Goal: Task Accomplishment & Management: Use online tool/utility

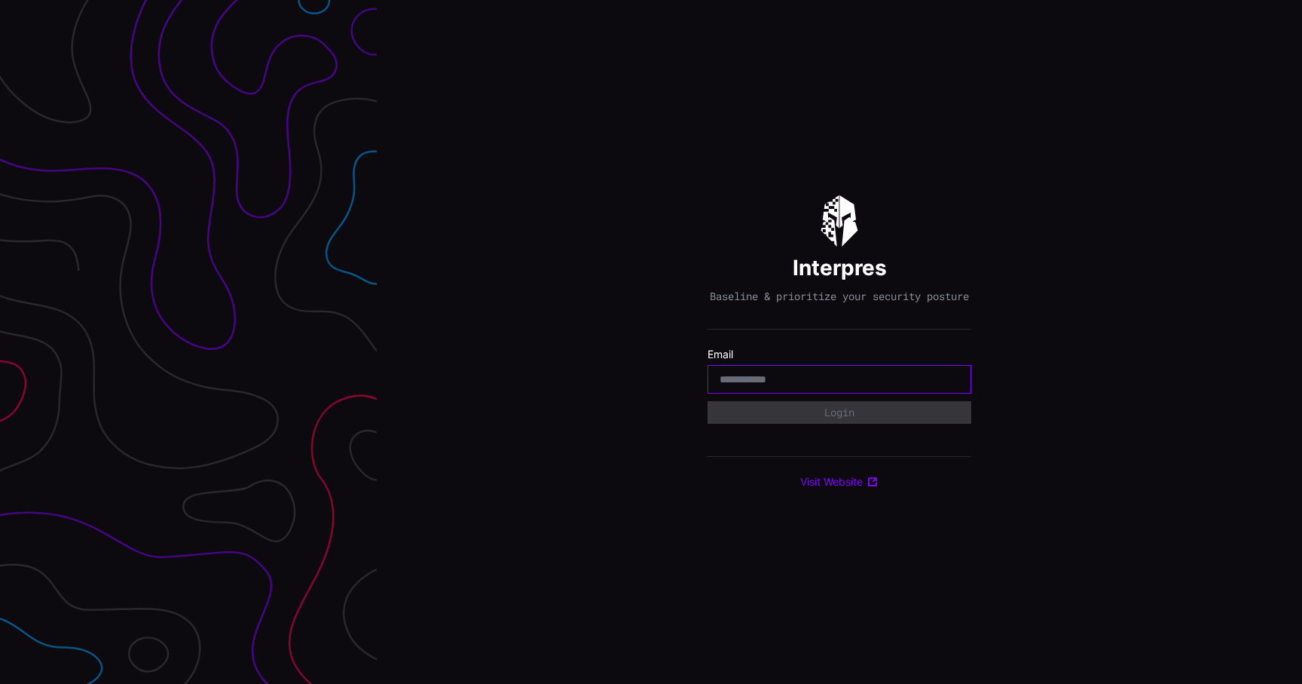
click at [816, 383] on input "email" at bounding box center [840, 379] width 240 height 14
type input "**********"
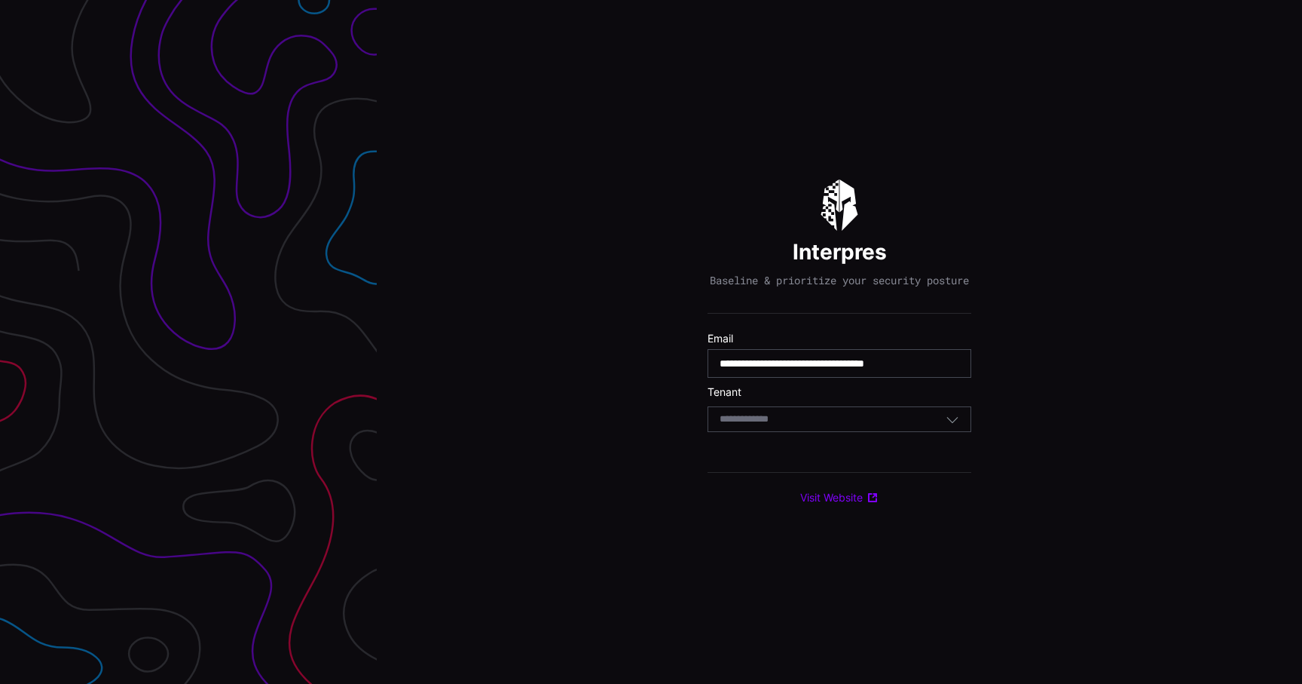
click at [817, 426] on div "Select Tenant" at bounding box center [833, 419] width 226 height 14
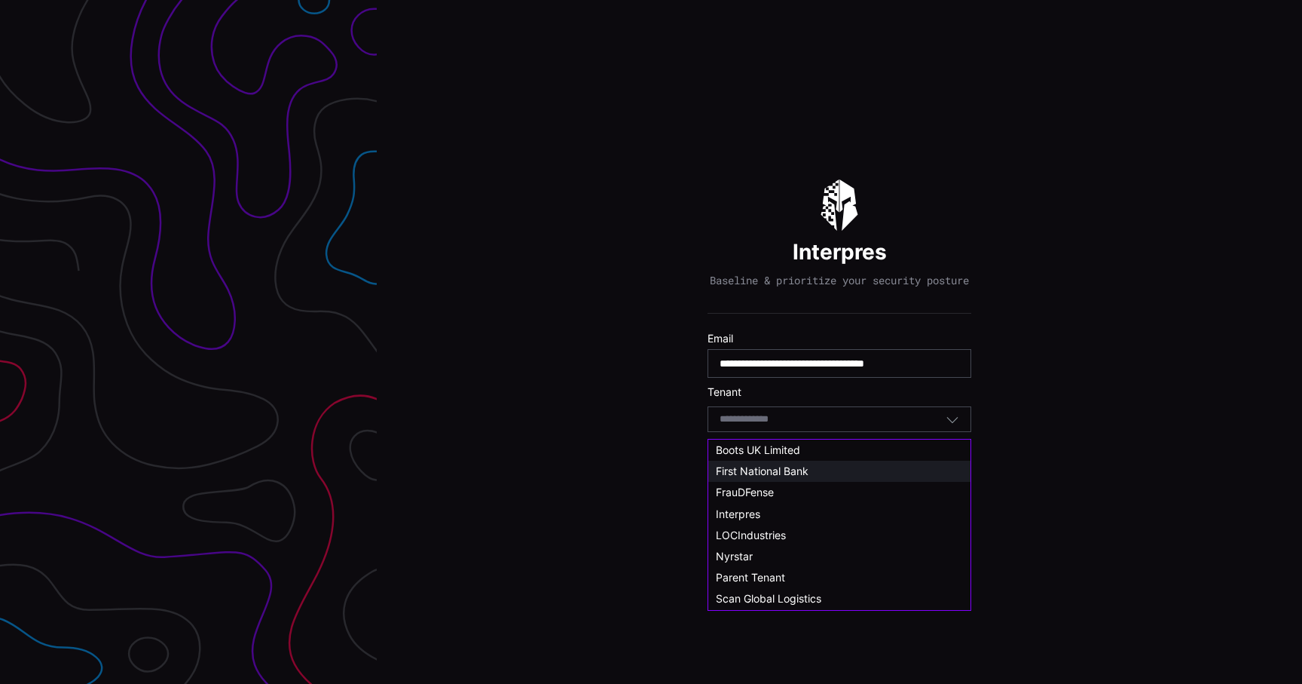
click at [800, 474] on span "First National Bank" at bounding box center [762, 470] width 93 height 13
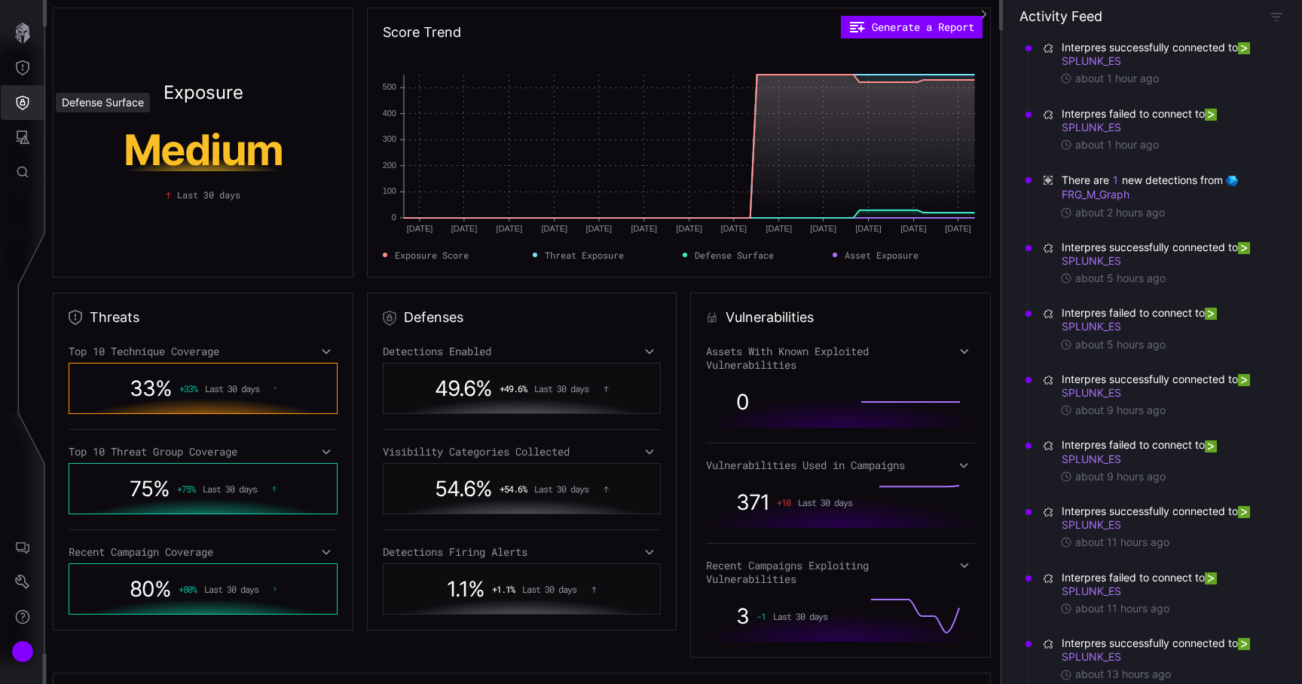
click at [21, 103] on icon "Defense Surface" at bounding box center [22, 102] width 15 height 15
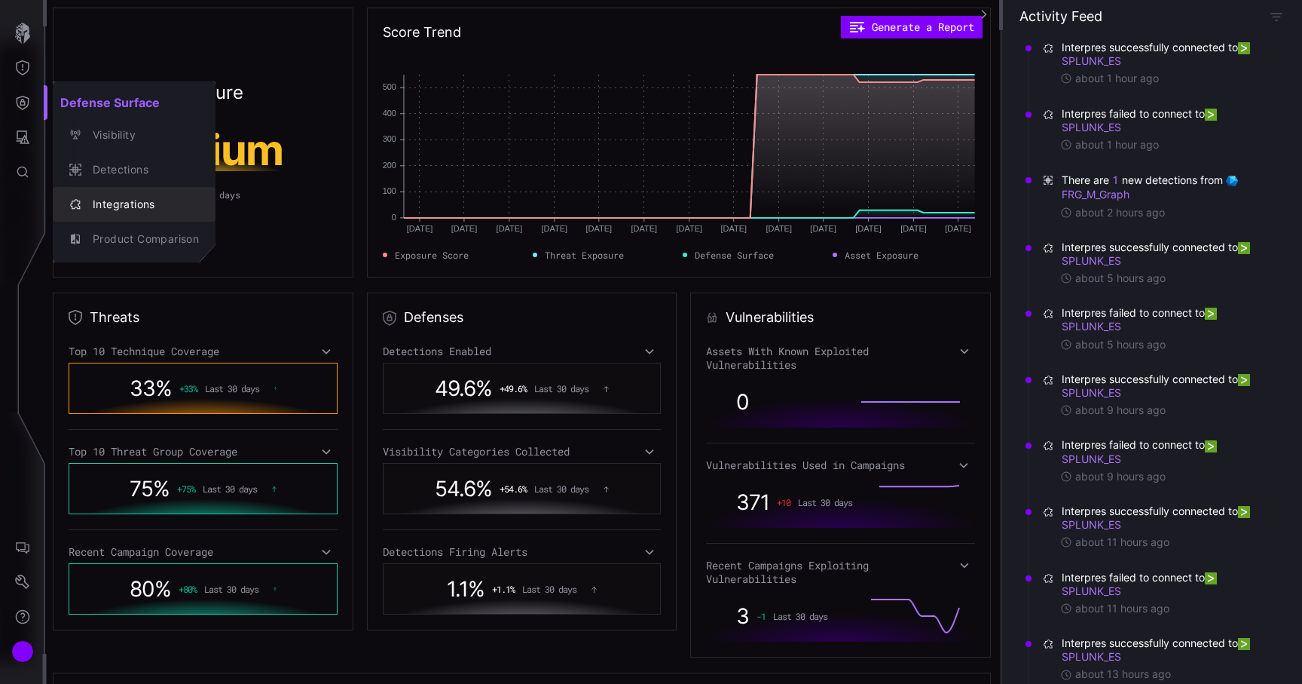
click at [126, 211] on div "Integrations" at bounding box center [142, 204] width 114 height 19
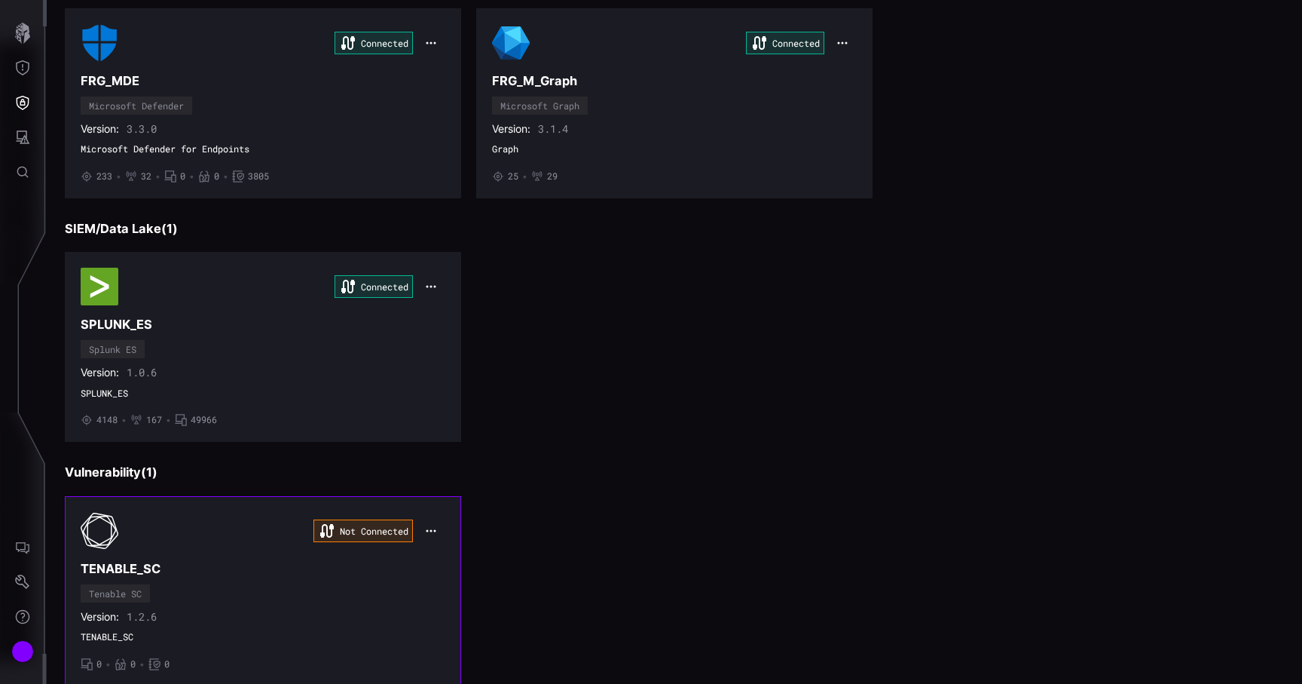
scroll to position [186, 0]
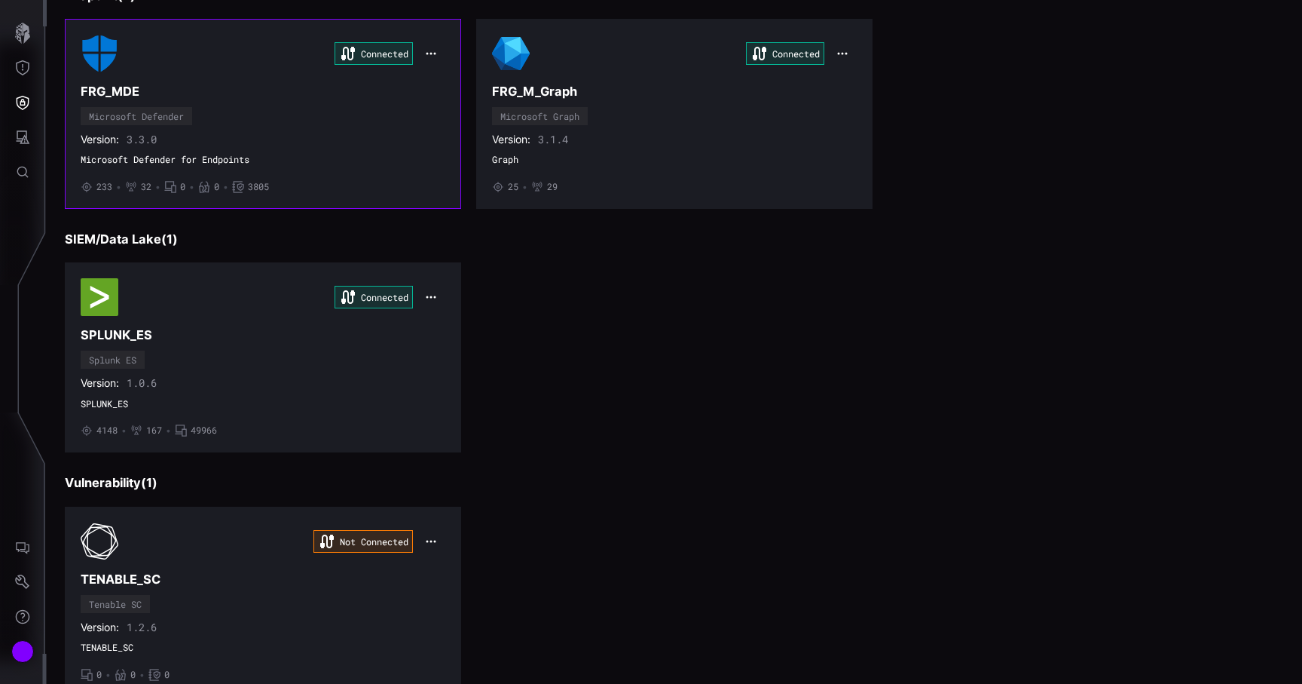
click at [350, 177] on div "Connected FRG_MDE Microsoft Defender Version: 3.3.0 Microsoft Defender for Endp…" at bounding box center [263, 114] width 365 height 158
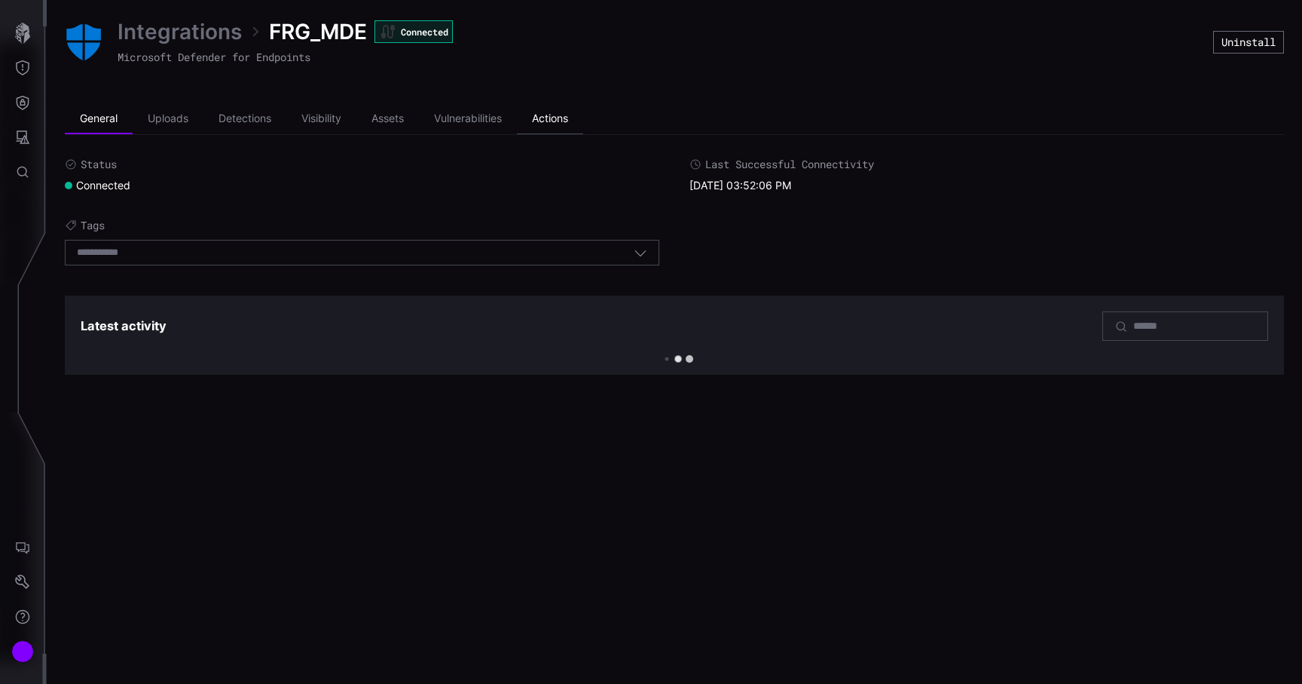
click at [550, 119] on li "Actions" at bounding box center [550, 119] width 66 height 30
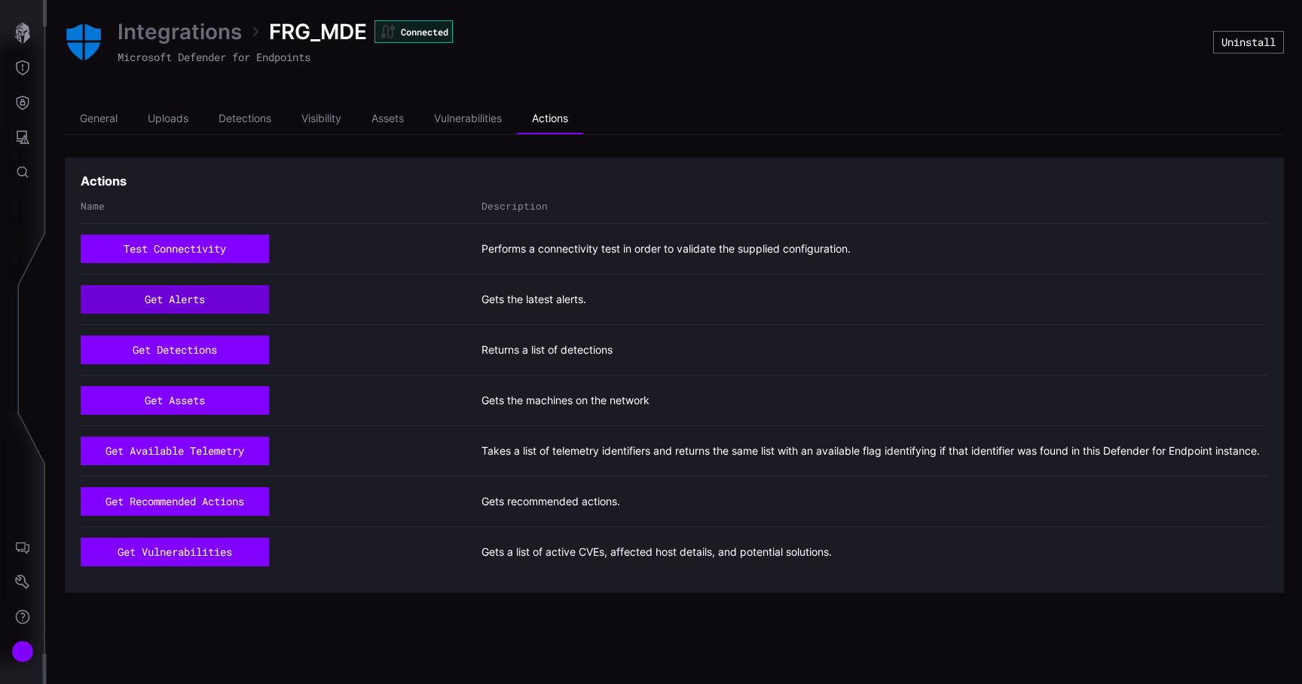
click at [191, 300] on button "get alerts" at bounding box center [175, 299] width 188 height 29
click at [237, 301] on button "get alerts" at bounding box center [175, 299] width 188 height 29
click at [213, 301] on button "get alerts" at bounding box center [175, 299] width 188 height 29
click at [214, 309] on button "get alerts" at bounding box center [175, 299] width 188 height 29
click at [207, 301] on button "get alerts" at bounding box center [175, 299] width 188 height 29
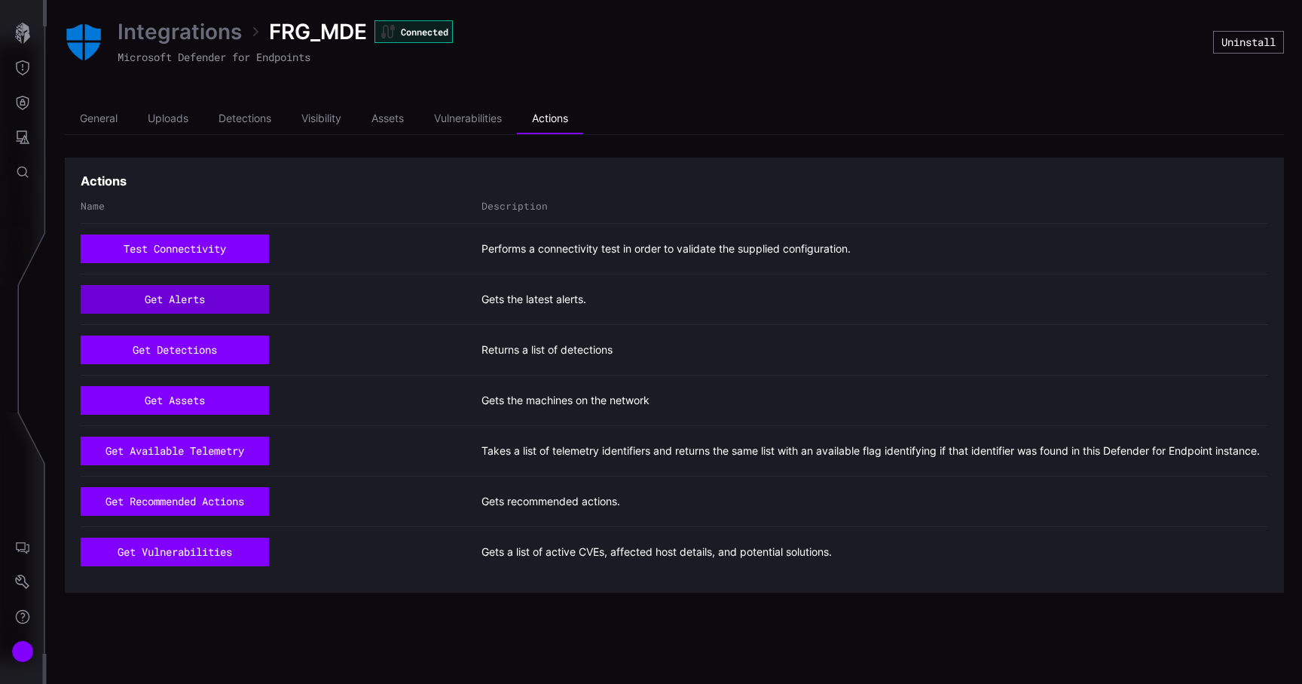
click at [260, 296] on button "get alerts" at bounding box center [175, 299] width 188 height 29
click at [248, 283] on div "get alerts Gets the latest alerts." at bounding box center [675, 299] width 1188 height 51
click at [234, 301] on button "get alerts" at bounding box center [175, 299] width 188 height 29
click at [250, 298] on button "get alerts" at bounding box center [175, 299] width 188 height 29
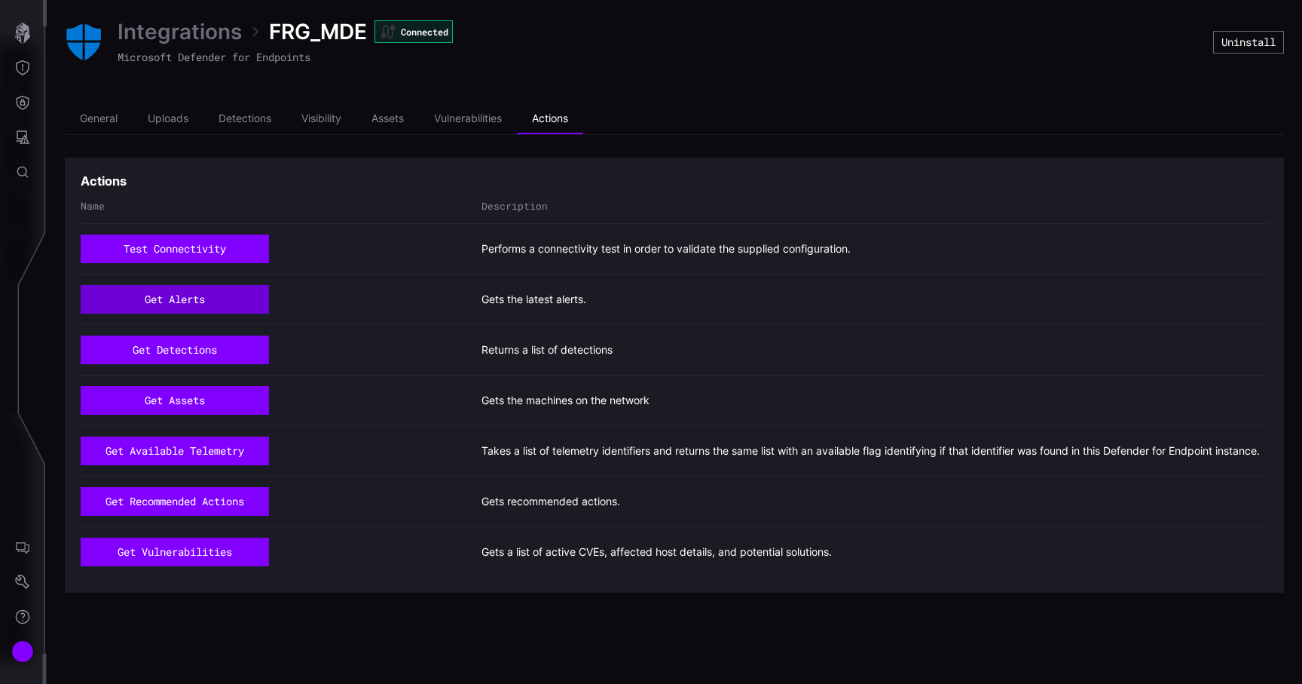
click at [250, 298] on button "get alerts" at bounding box center [175, 299] width 188 height 29
click at [213, 305] on button "get alerts" at bounding box center [175, 299] width 188 height 29
click at [200, 306] on button "get alerts" at bounding box center [175, 299] width 188 height 29
click at [155, 298] on button "get alerts" at bounding box center [175, 299] width 188 height 29
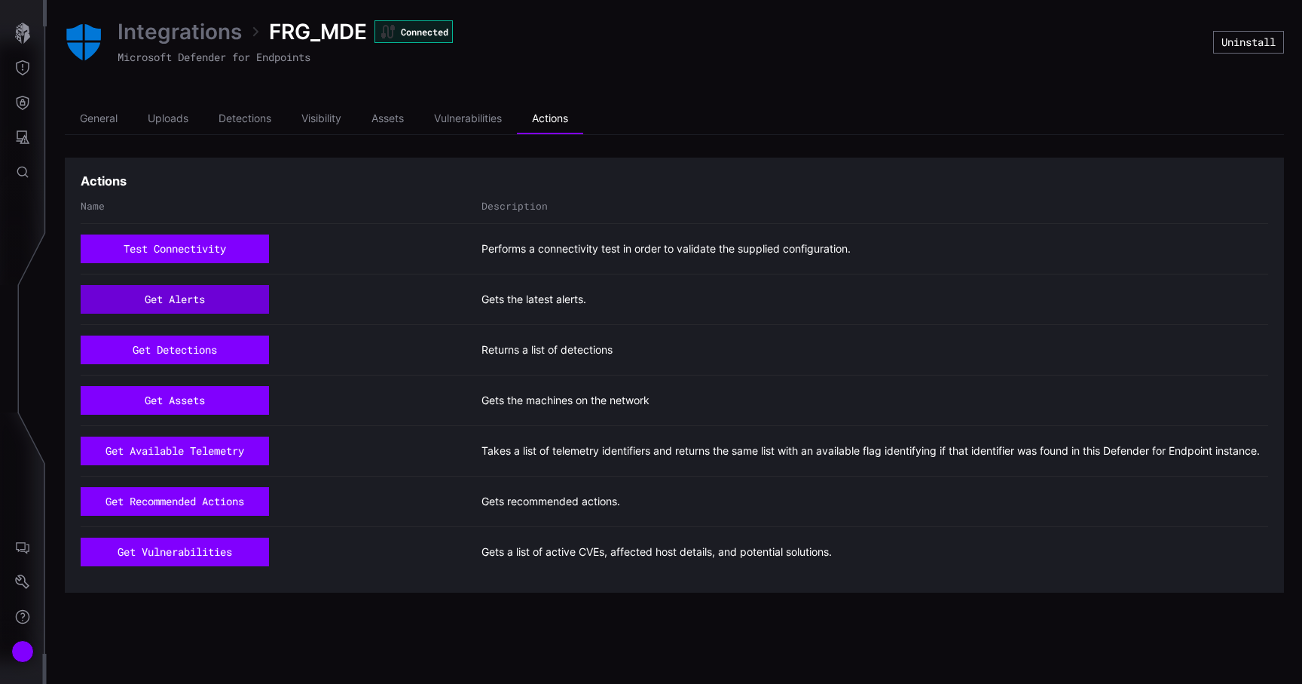
click at [207, 300] on button "get alerts" at bounding box center [175, 299] width 188 height 29
click at [207, 347] on button "get detections" at bounding box center [175, 349] width 188 height 29
click at [390, 112] on li "Assets" at bounding box center [388, 119] width 63 height 30
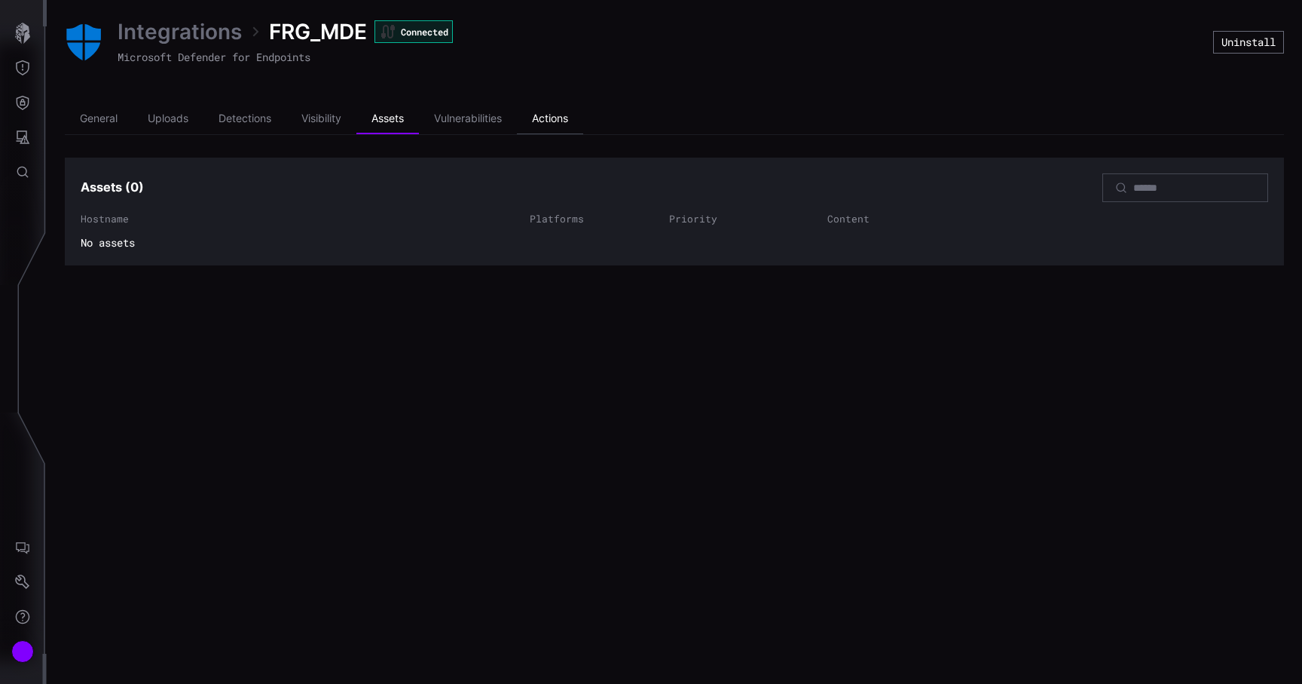
click at [540, 112] on li "Actions" at bounding box center [550, 119] width 66 height 30
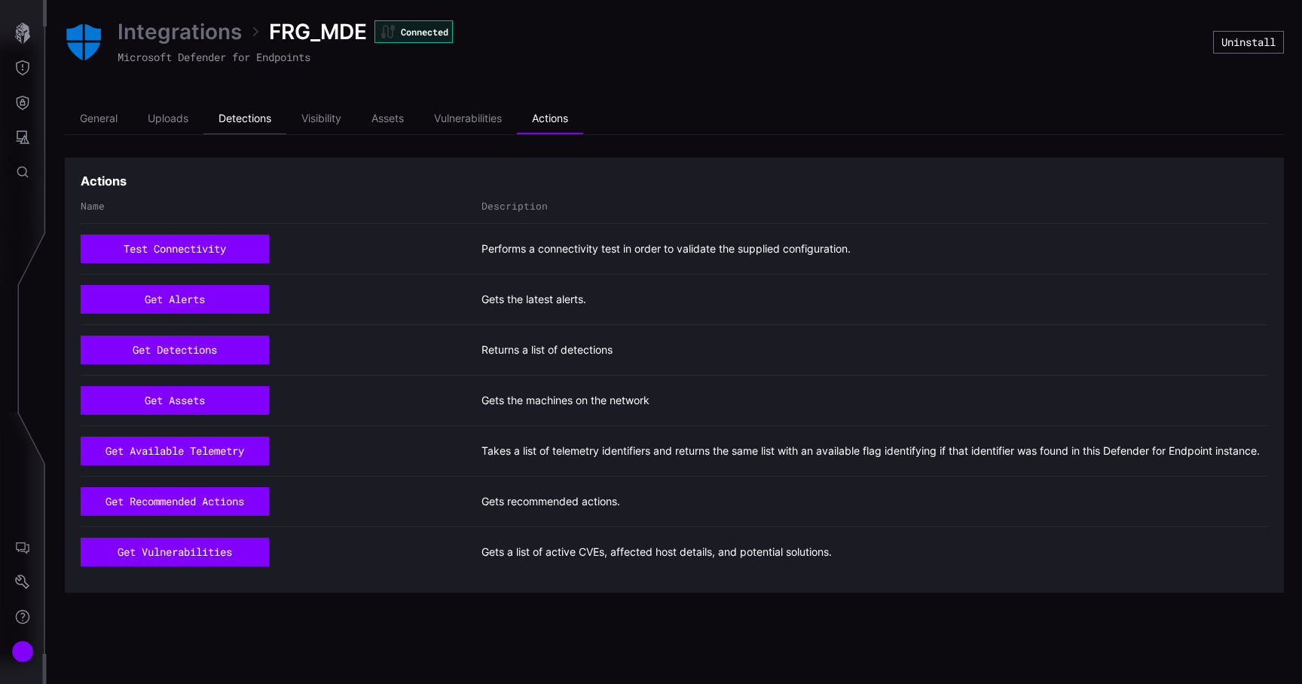
click at [265, 104] on li "Detections" at bounding box center [245, 119] width 83 height 30
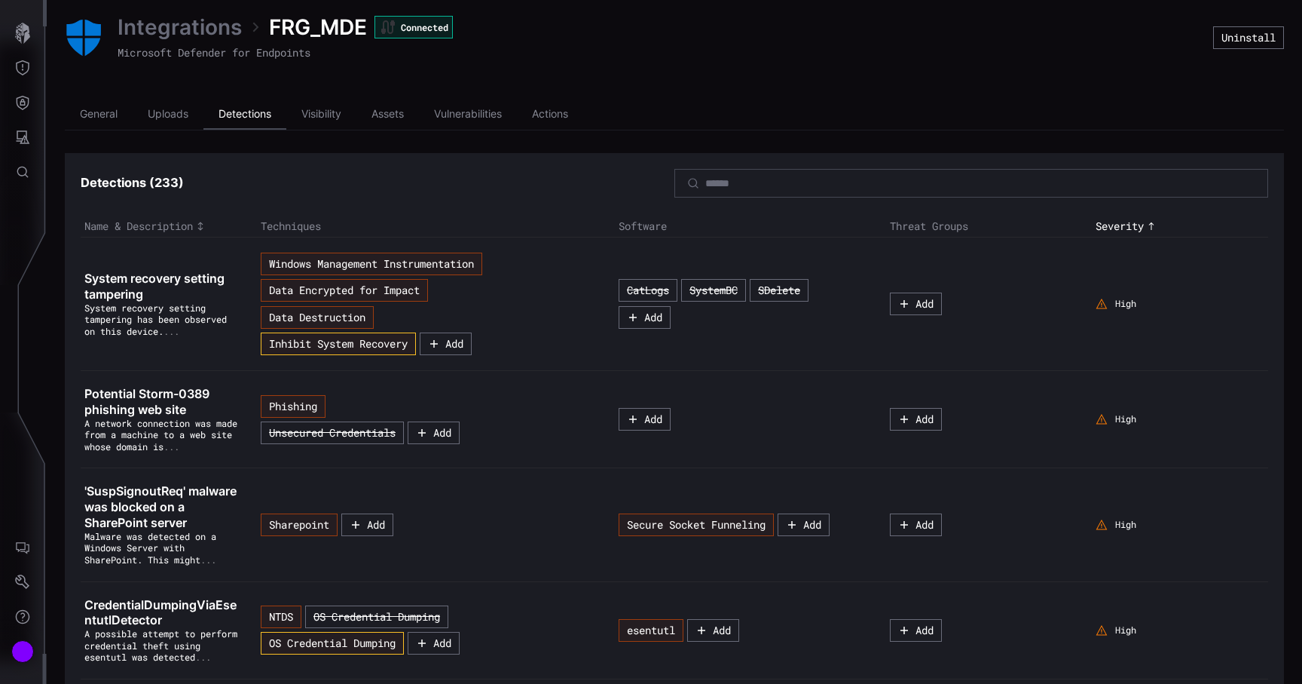
scroll to position [4, 0]
click at [580, 122] on li "Actions" at bounding box center [550, 115] width 66 height 30
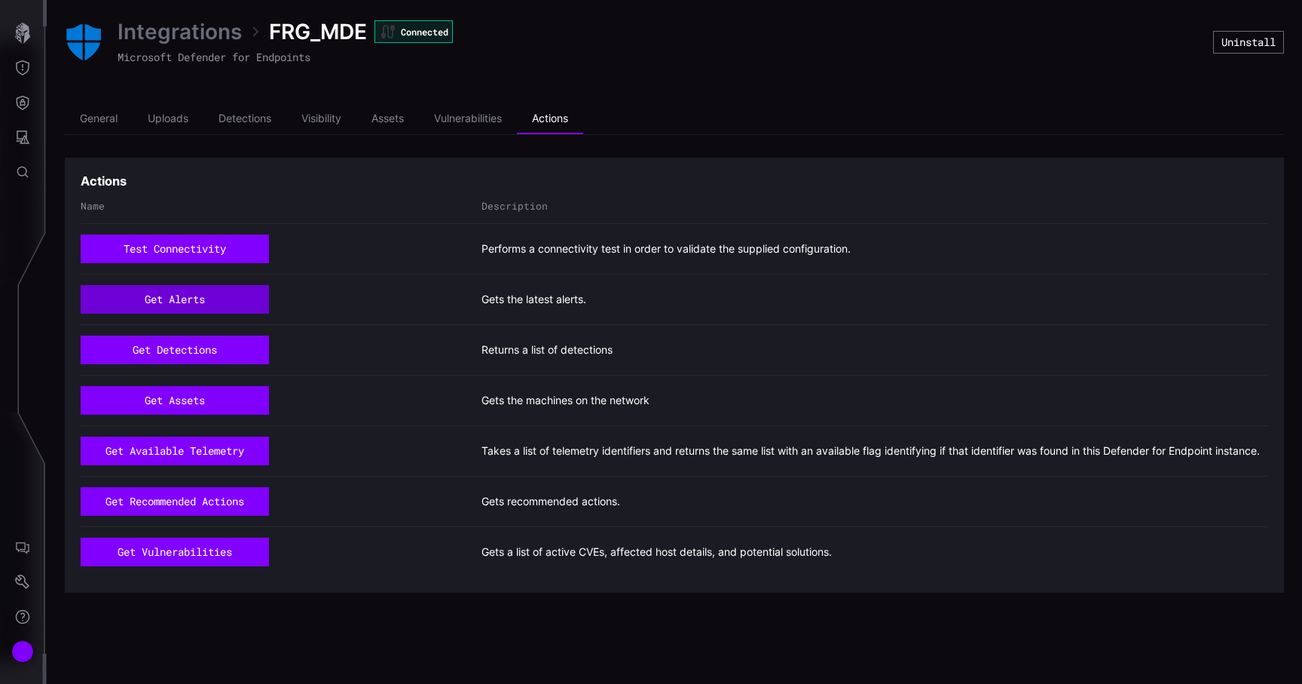
click at [211, 308] on button "get alerts" at bounding box center [175, 299] width 188 height 29
click at [221, 297] on button "get alerts" at bounding box center [175, 299] width 188 height 29
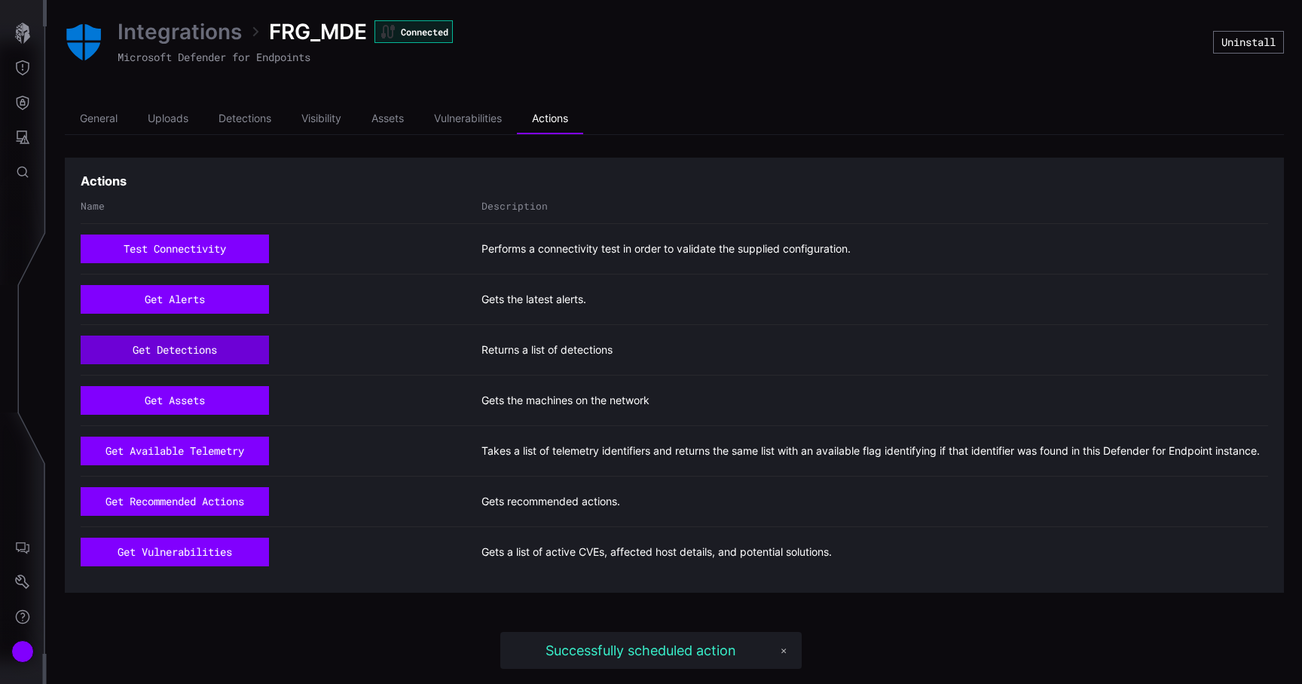
click at [219, 347] on button "get detections" at bounding box center [175, 349] width 188 height 29
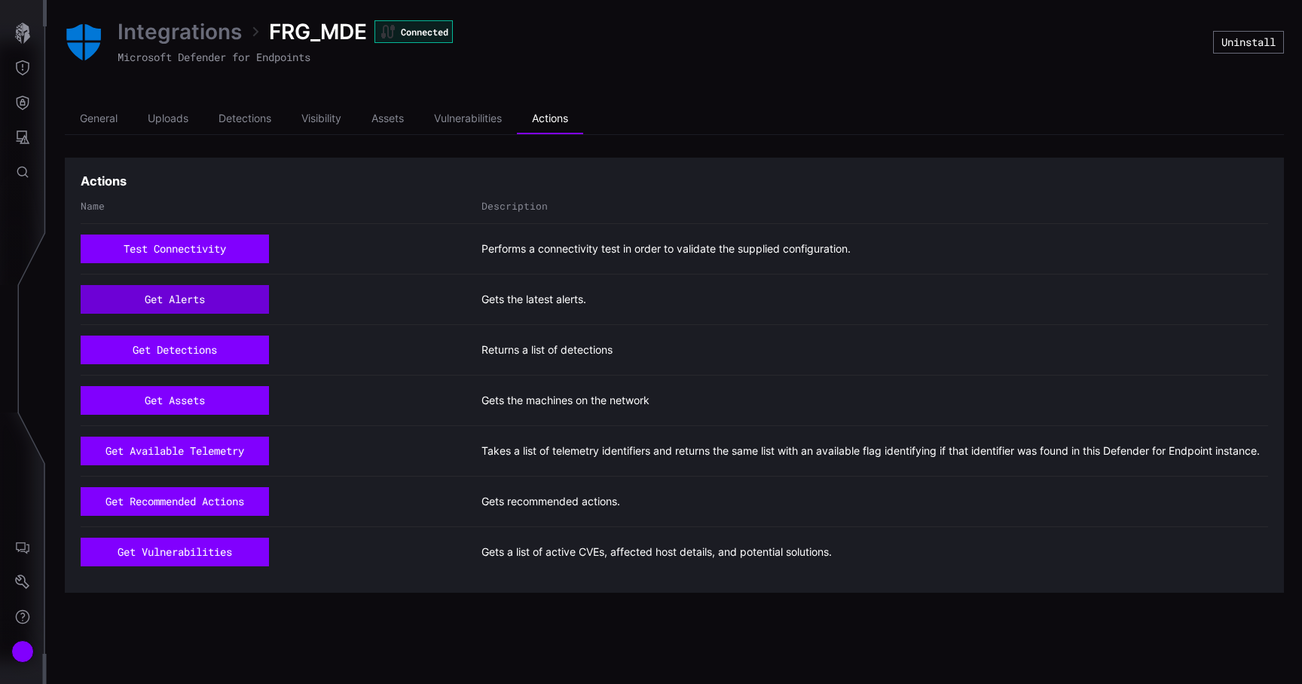
click at [207, 308] on button "get alerts" at bounding box center [175, 299] width 188 height 29
click at [199, 335] on button "get detections" at bounding box center [175, 349] width 188 height 29
click at [203, 33] on link "Integrations" at bounding box center [180, 31] width 124 height 27
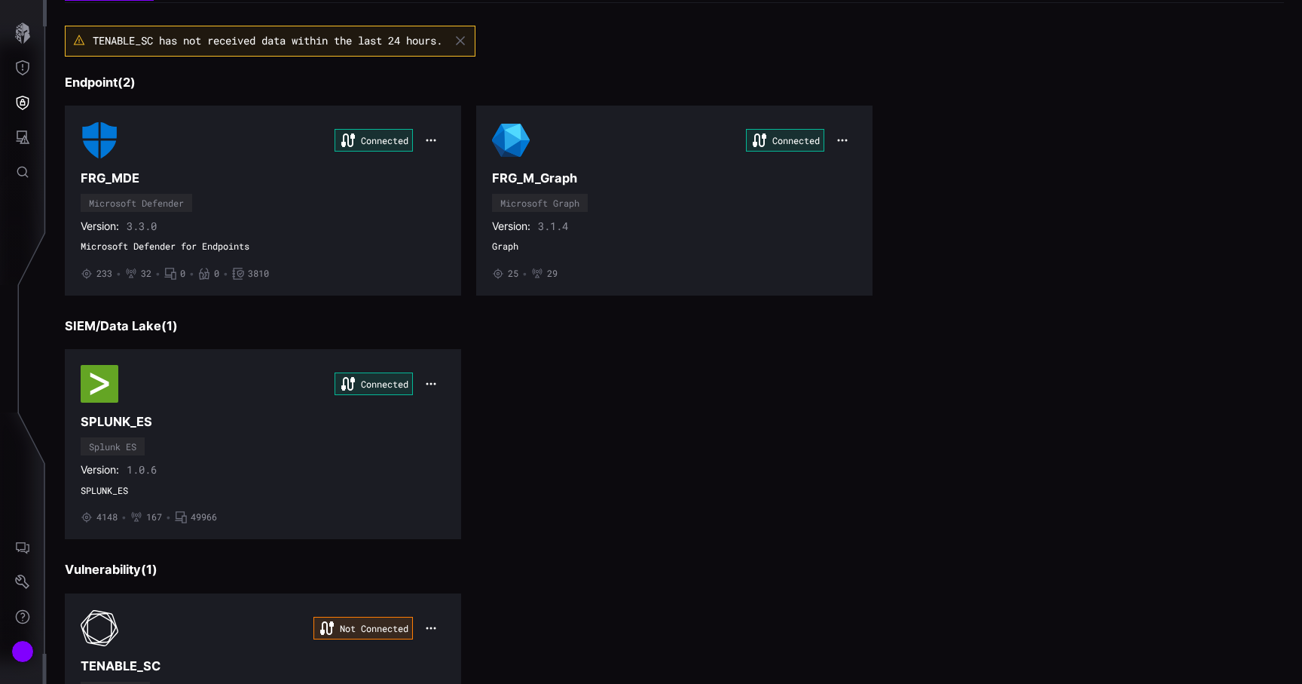
scroll to position [11, 0]
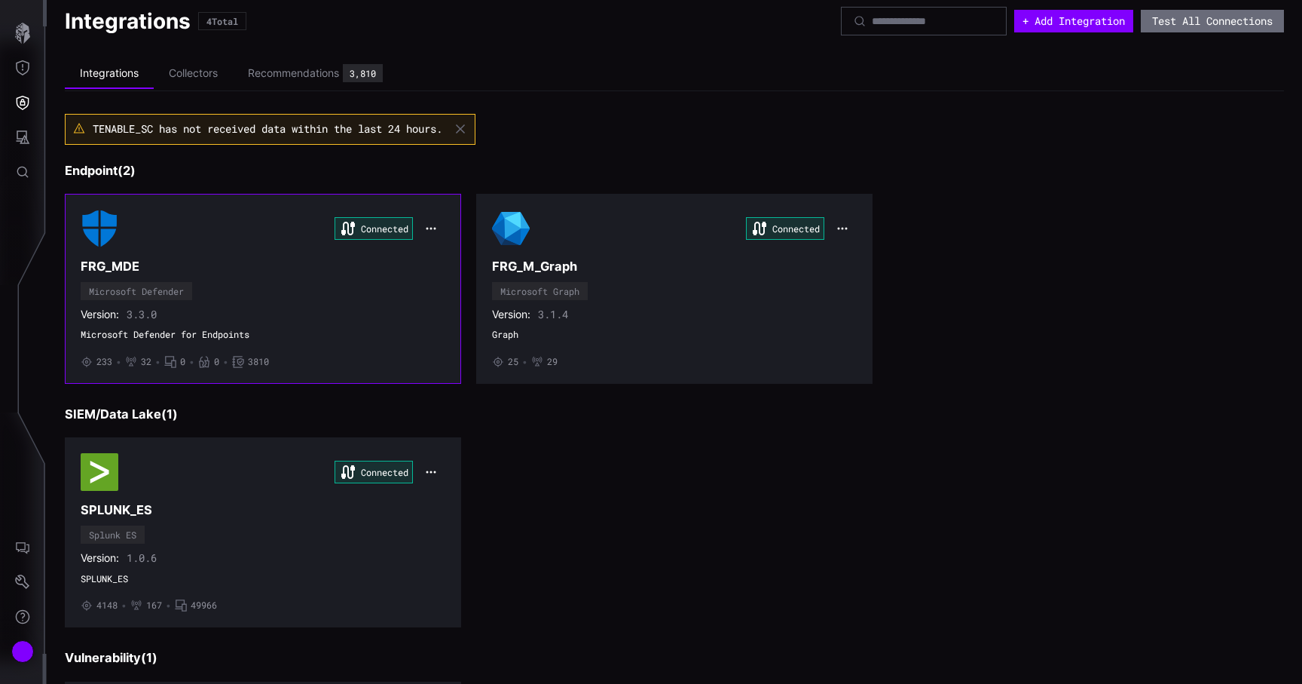
click at [427, 227] on icon "button" at bounding box center [432, 228] width 10 height 2
click at [448, 262] on div "Edit" at bounding box center [458, 261] width 51 height 13
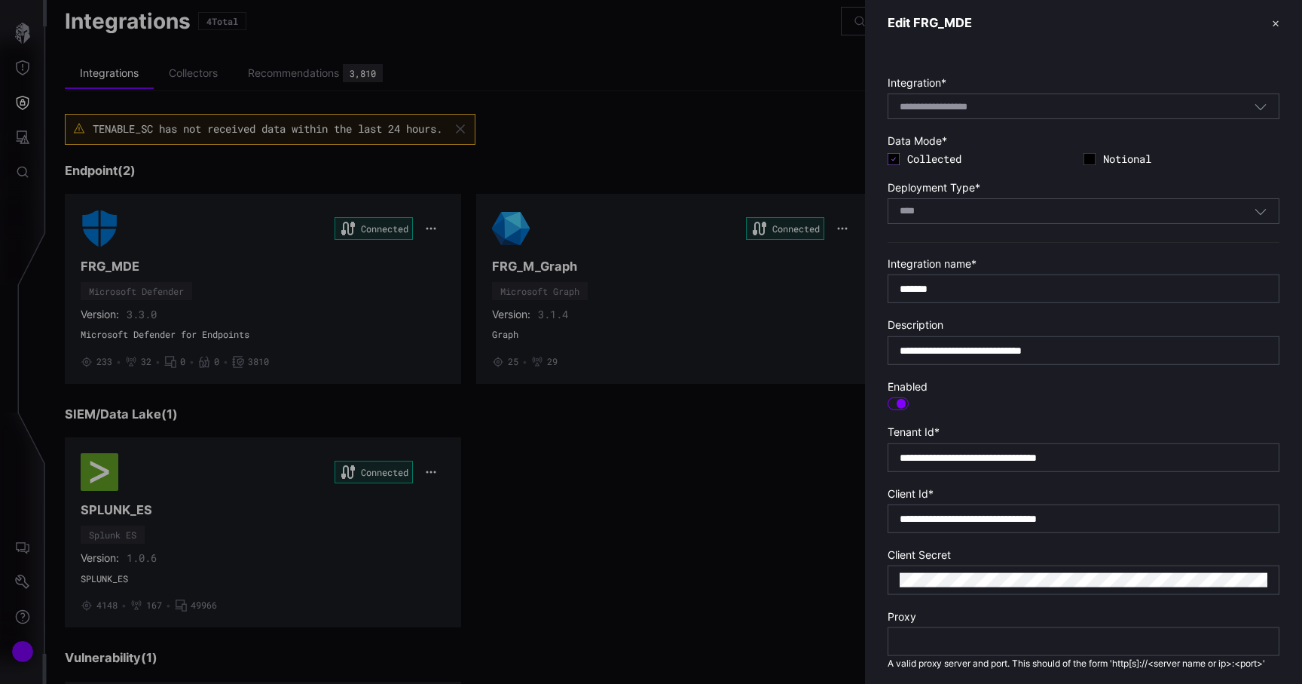
click at [448, 262] on div at bounding box center [651, 342] width 1302 height 684
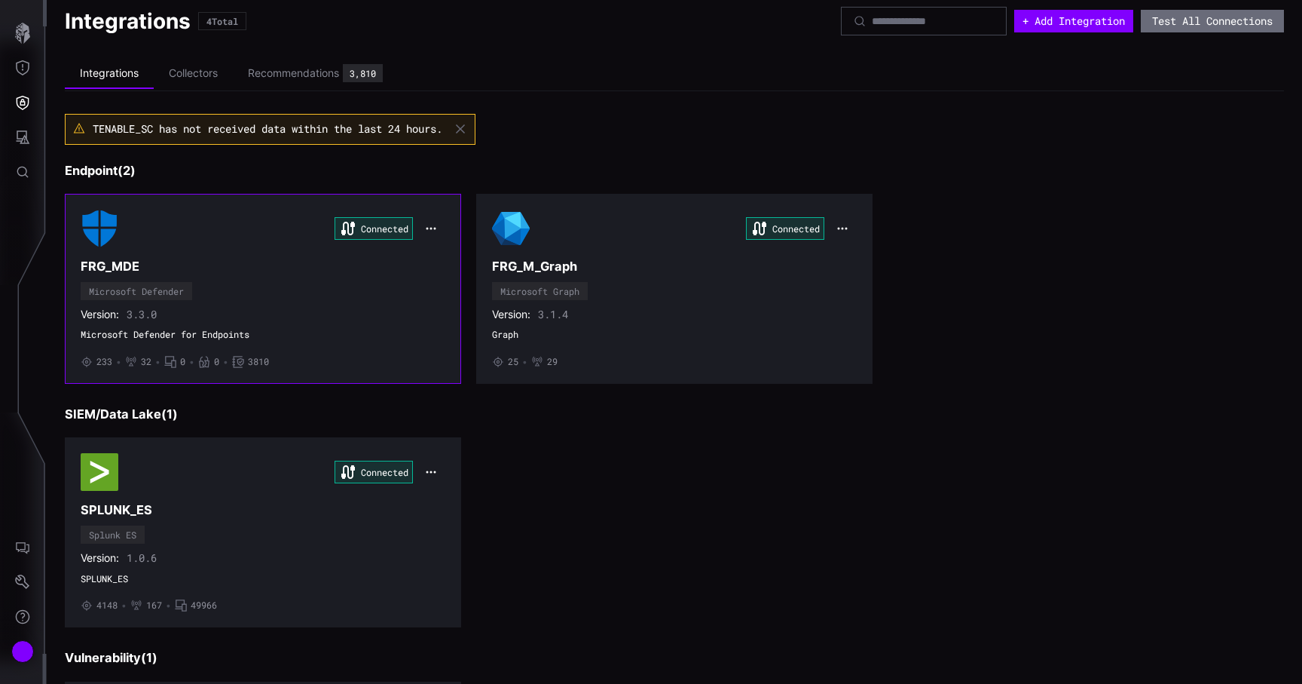
click at [433, 222] on icon "button" at bounding box center [431, 228] width 12 height 12
click at [445, 259] on div "Edit" at bounding box center [458, 261] width 51 height 13
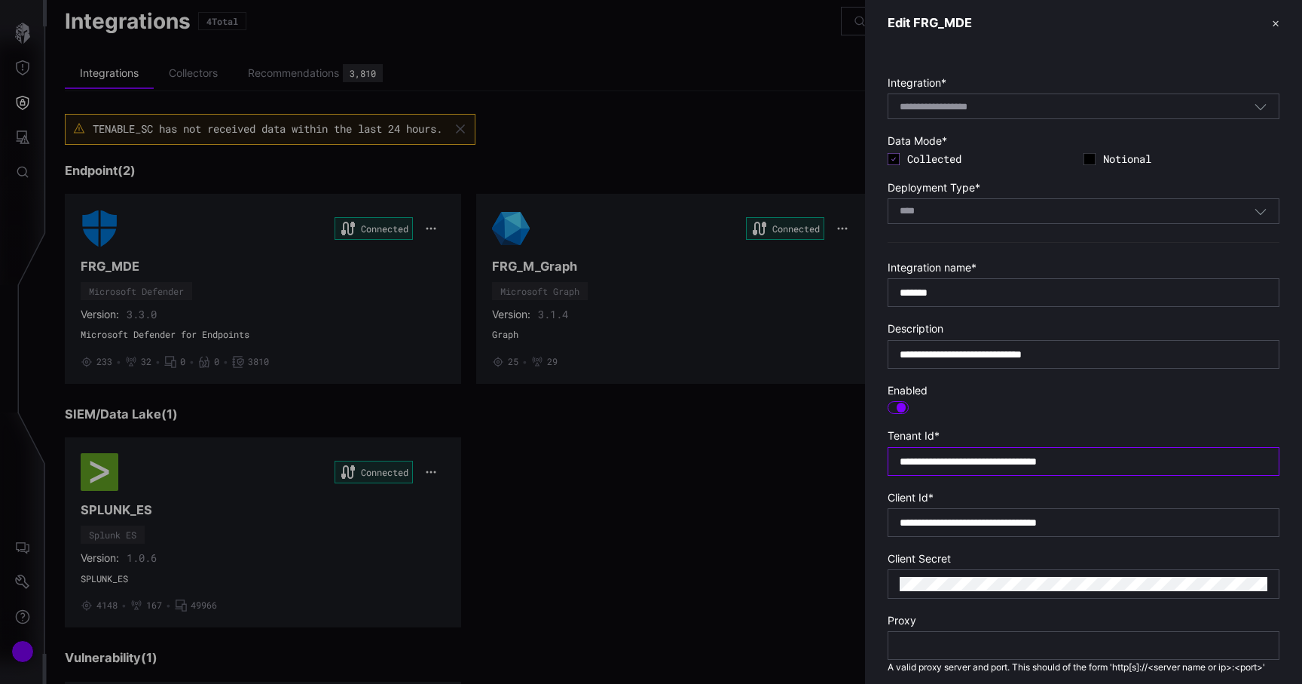
click at [996, 456] on input "**********" at bounding box center [1084, 462] width 368 height 14
click at [982, 523] on input "**********" at bounding box center [1084, 523] width 368 height 14
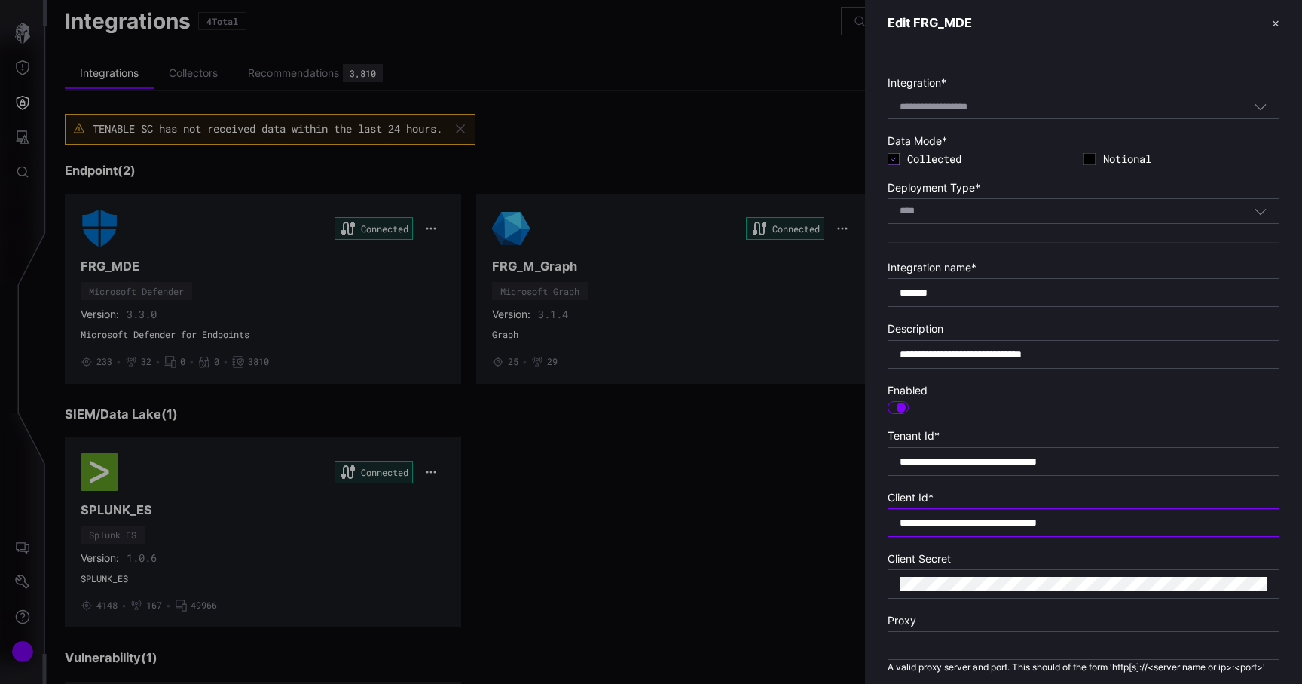
click at [982, 523] on input "**********" at bounding box center [1084, 523] width 368 height 14
click at [809, 90] on div at bounding box center [651, 342] width 1302 height 684
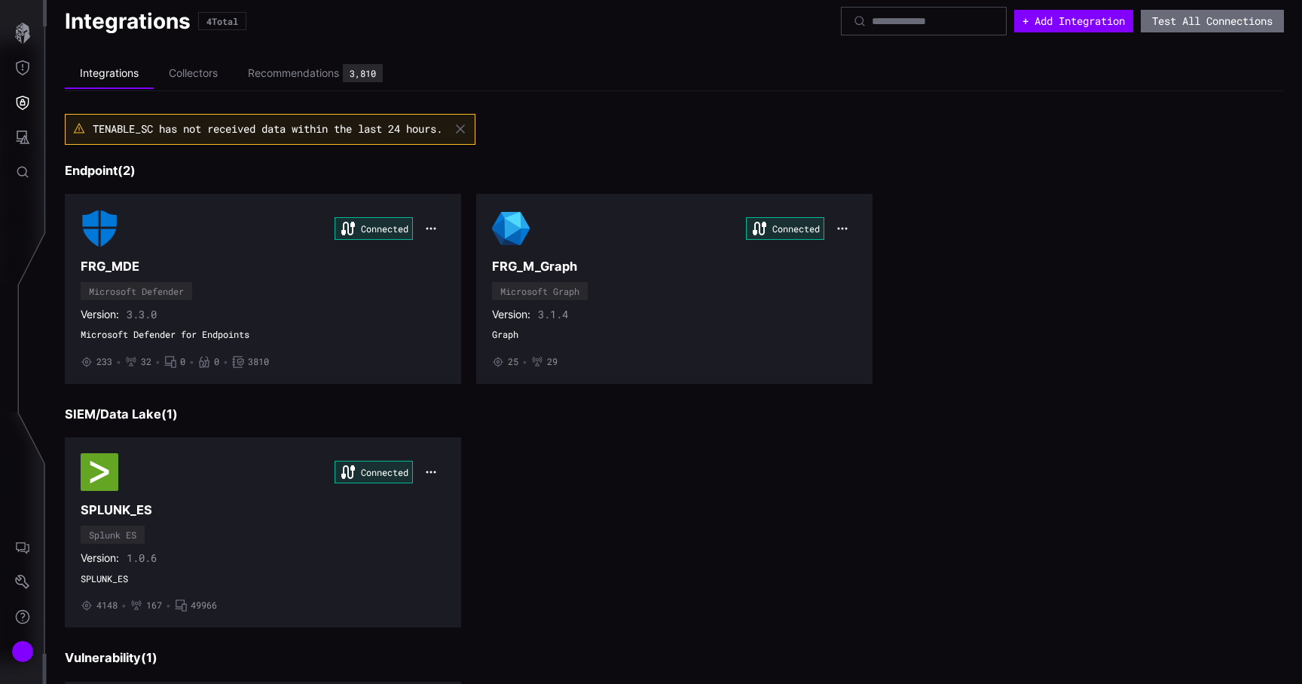
click at [220, 280] on div "Connected FRG_MDE Microsoft Defender Version: 3.3.0 Microsoft Defender for Endp…" at bounding box center [263, 289] width 365 height 158
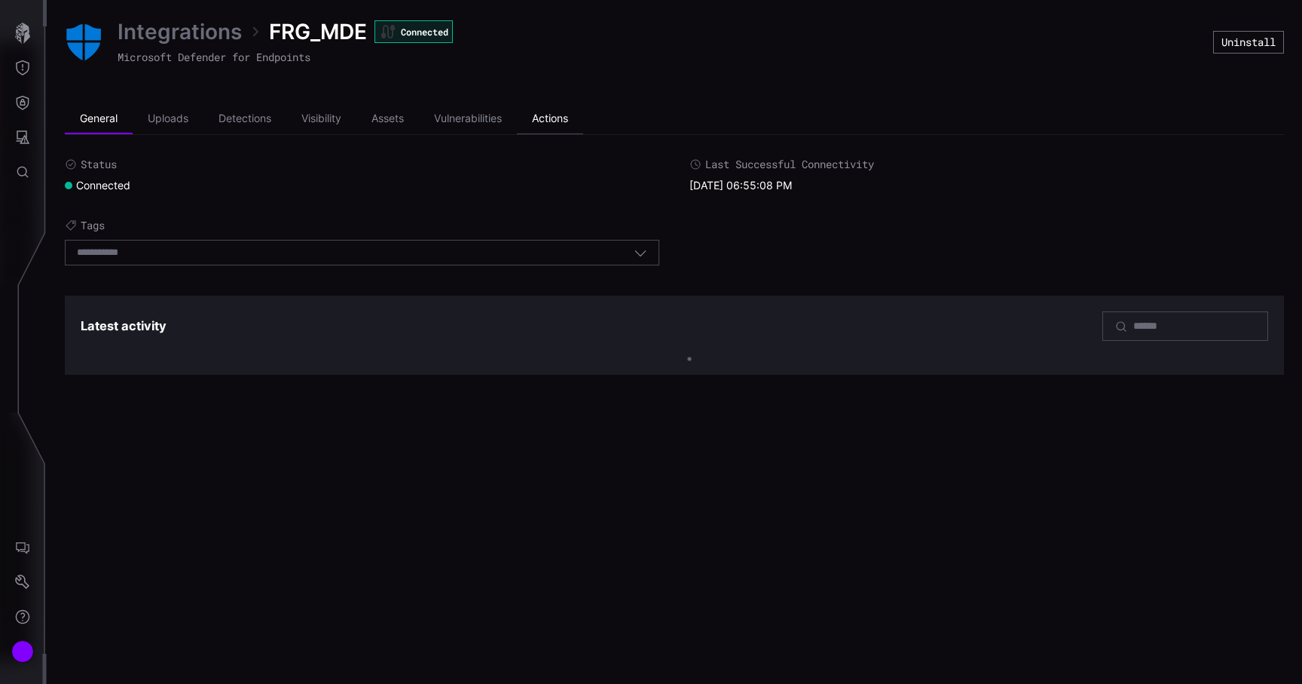
click at [546, 114] on li "Actions" at bounding box center [550, 119] width 66 height 30
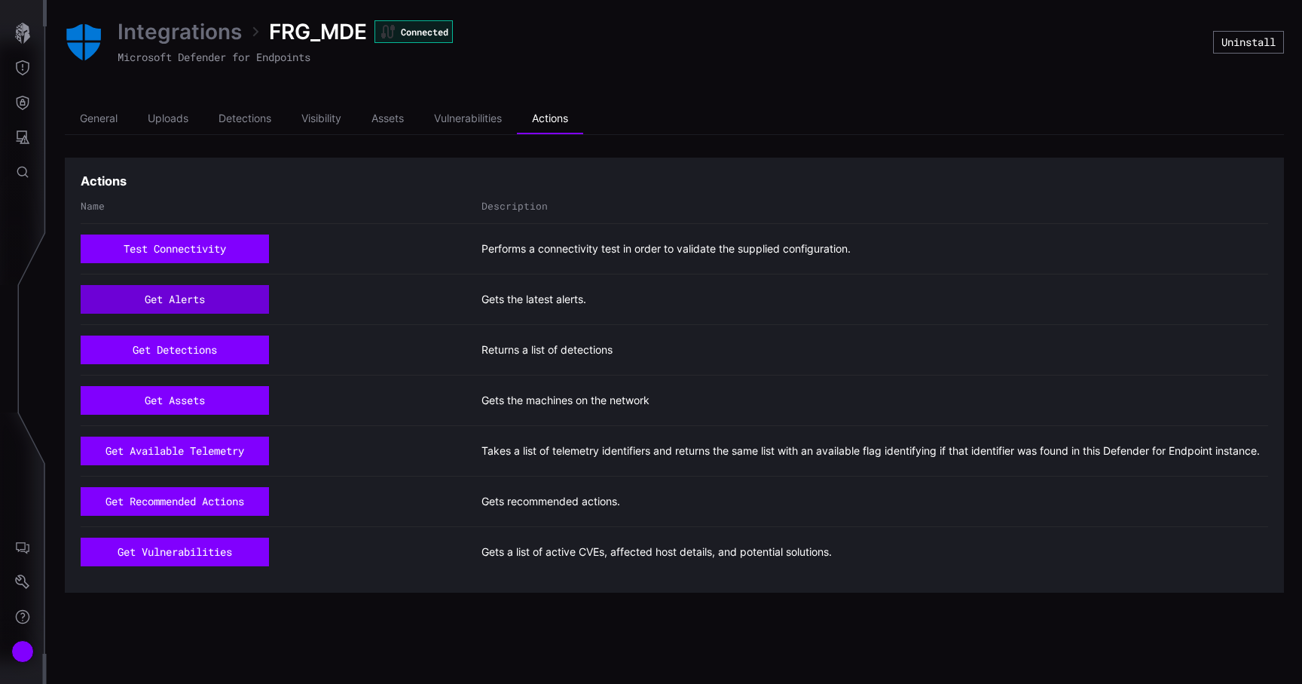
click at [240, 304] on button "get alerts" at bounding box center [175, 299] width 188 height 29
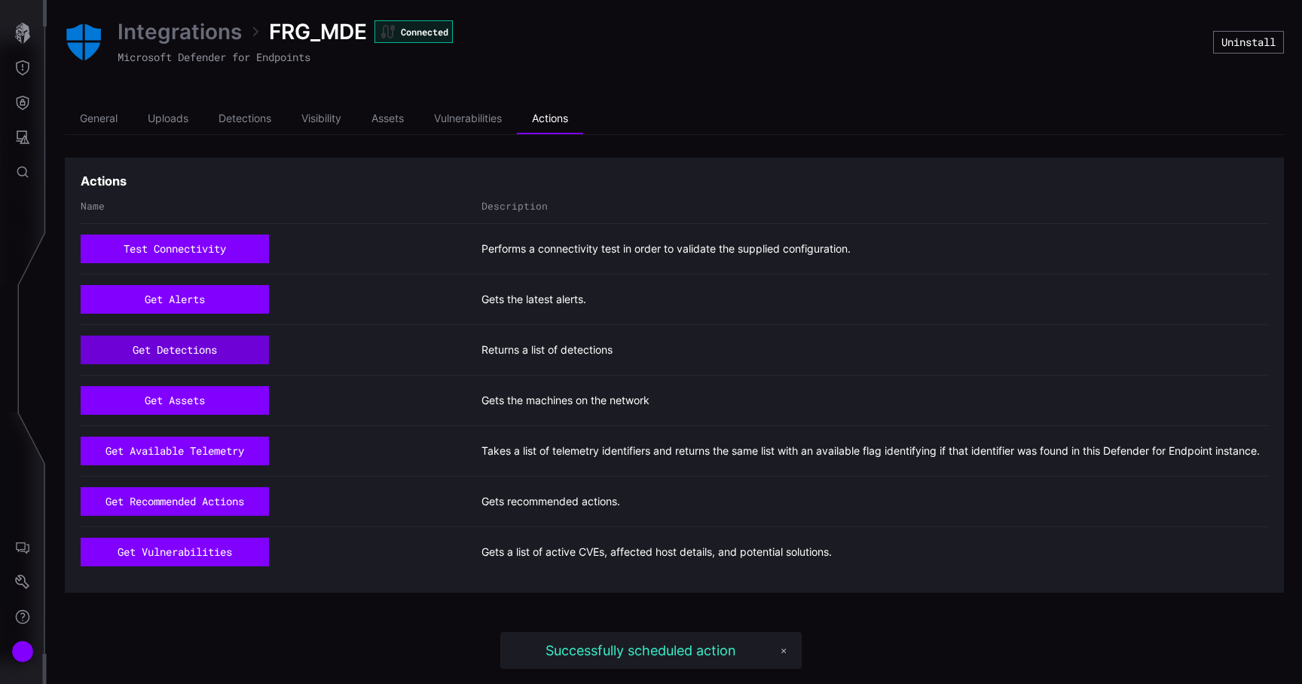
click at [221, 346] on button "get detections" at bounding box center [175, 349] width 188 height 29
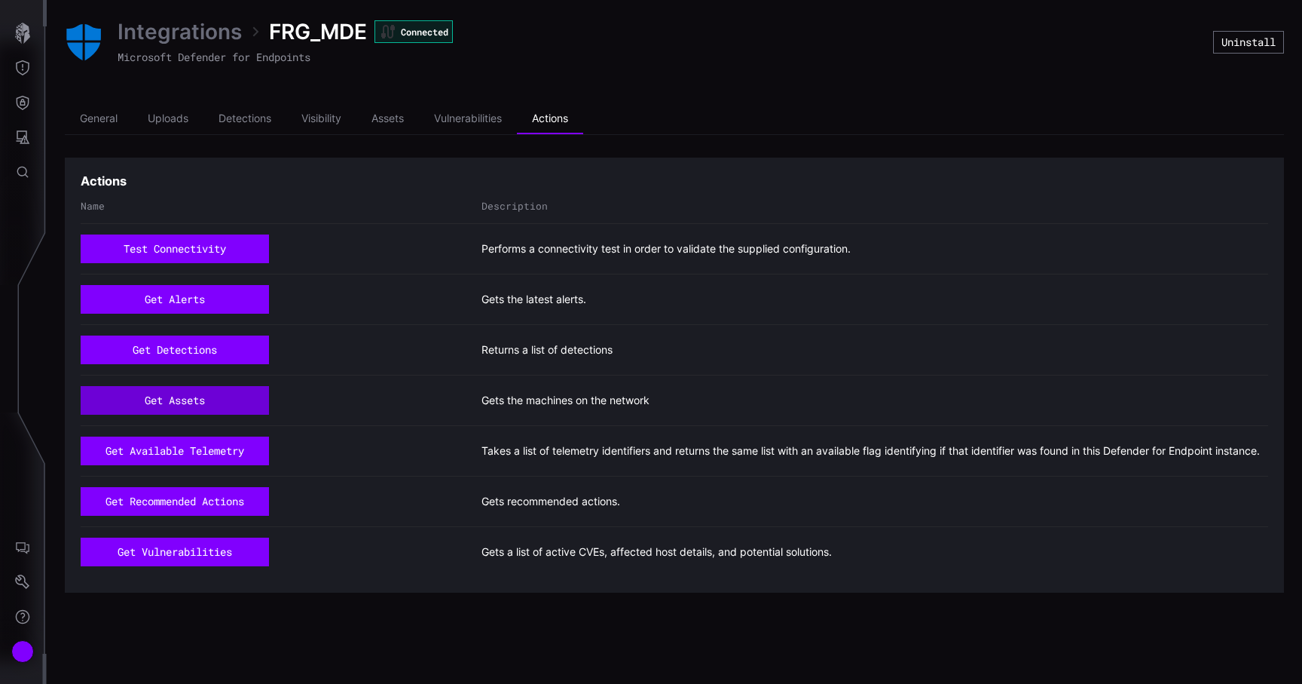
click at [187, 396] on button "get assets" at bounding box center [175, 400] width 188 height 29
